Goal: Check status: Verify the current state of an ongoing process or item

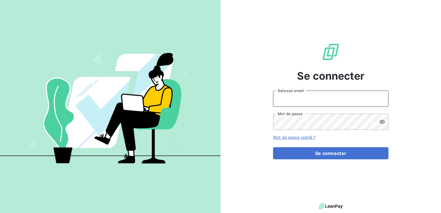
type input "[EMAIL_ADDRESS][DOMAIN_NAME]"
click at [318, 163] on div "Se connecter [EMAIL_ADDRESS][DOMAIN_NAME] Adresse email Mot de passe Mot de pas…" at bounding box center [330, 101] width 115 height 202
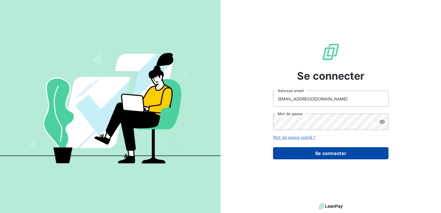
click at [318, 157] on button "Se connecter" at bounding box center [330, 153] width 115 height 12
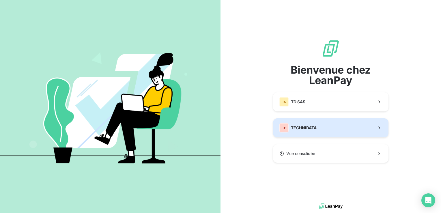
click at [318, 134] on button "TE TECHNIDATA" at bounding box center [330, 127] width 115 height 19
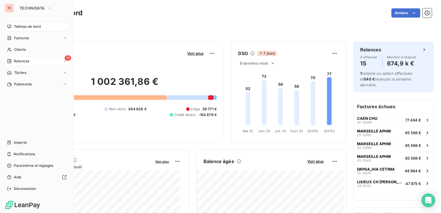
click at [19, 64] on div "15 Relances" at bounding box center [37, 61] width 64 height 9
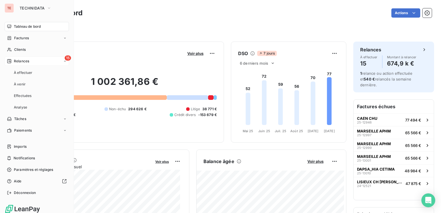
click at [19, 64] on span "Relances" at bounding box center [21, 61] width 15 height 5
